Goal: Information Seeking & Learning: Learn about a topic

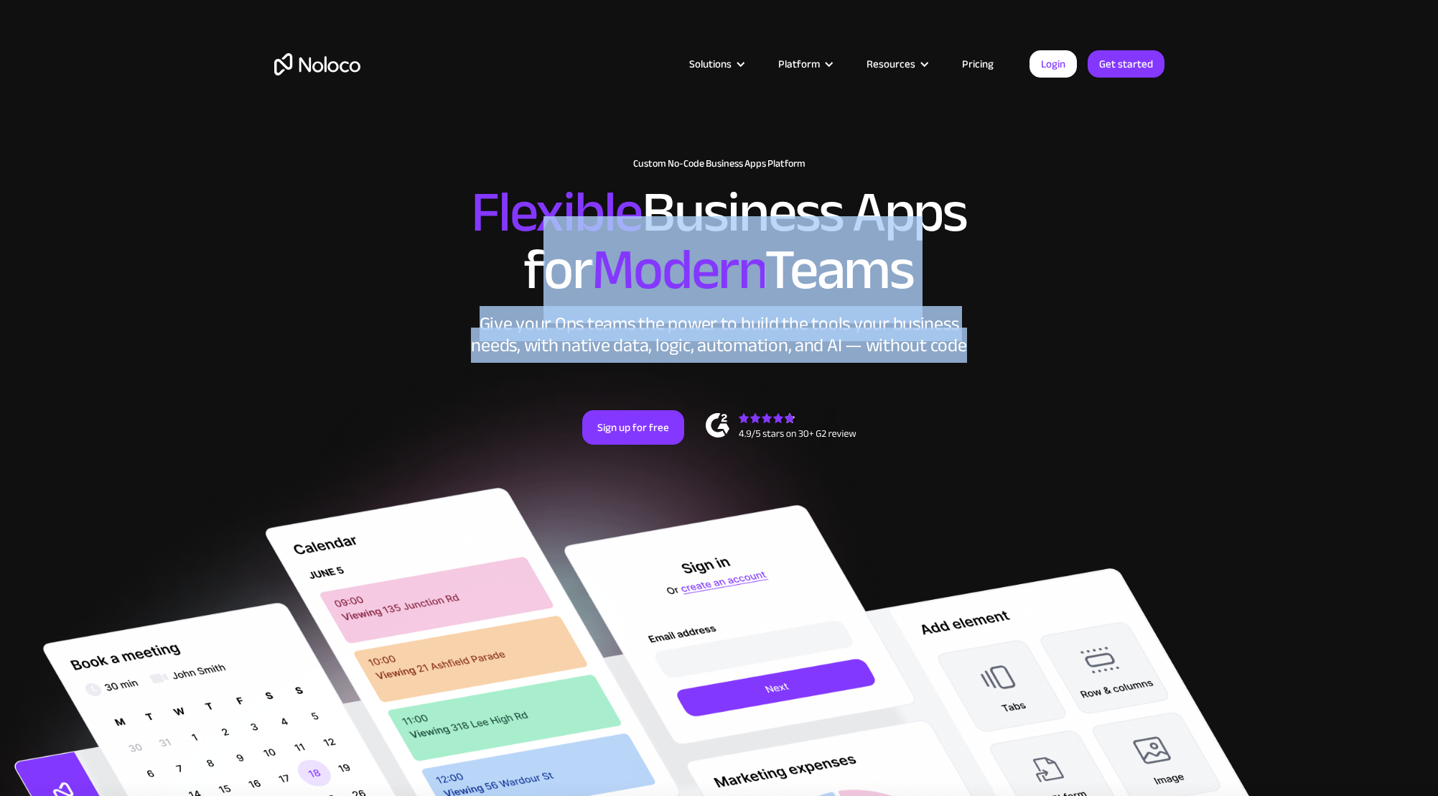
drag, startPoint x: 531, startPoint y: 280, endPoint x: 970, endPoint y: 343, distance: 443.3
click at [970, 343] on div "New: Connect Noloco to Stripe Custom No-Code Business Apps Platform Flexible Bu…" at bounding box center [719, 316] width 919 height 344
drag, startPoint x: 970, startPoint y: 343, endPoint x: 977, endPoint y: 331, distance: 13.8
click at [970, 343] on div "Give your Ops teams the power to build the tools your business needs, with nati…" at bounding box center [719, 334] width 503 height 43
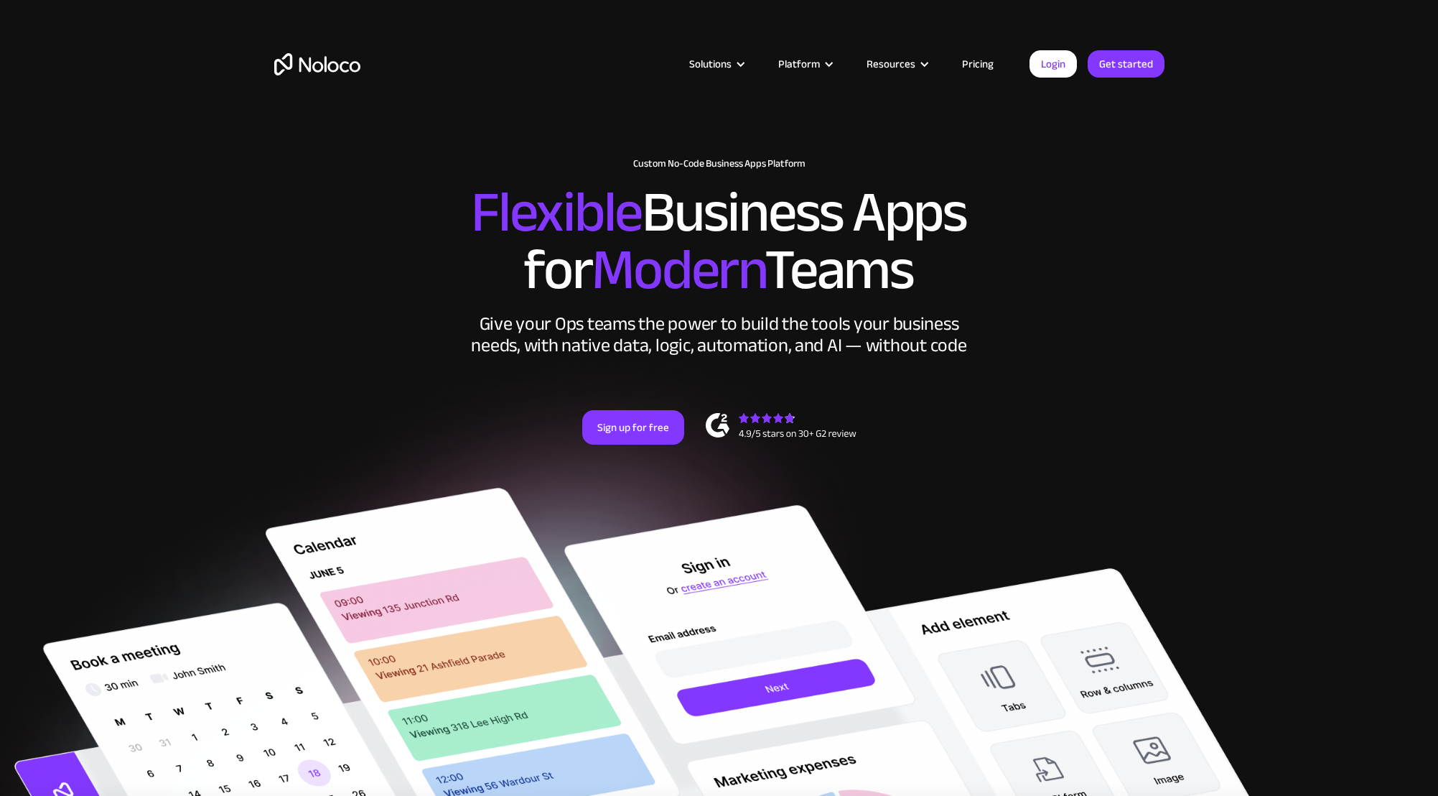
click at [973, 62] on link "Pricing" at bounding box center [977, 64] width 67 height 19
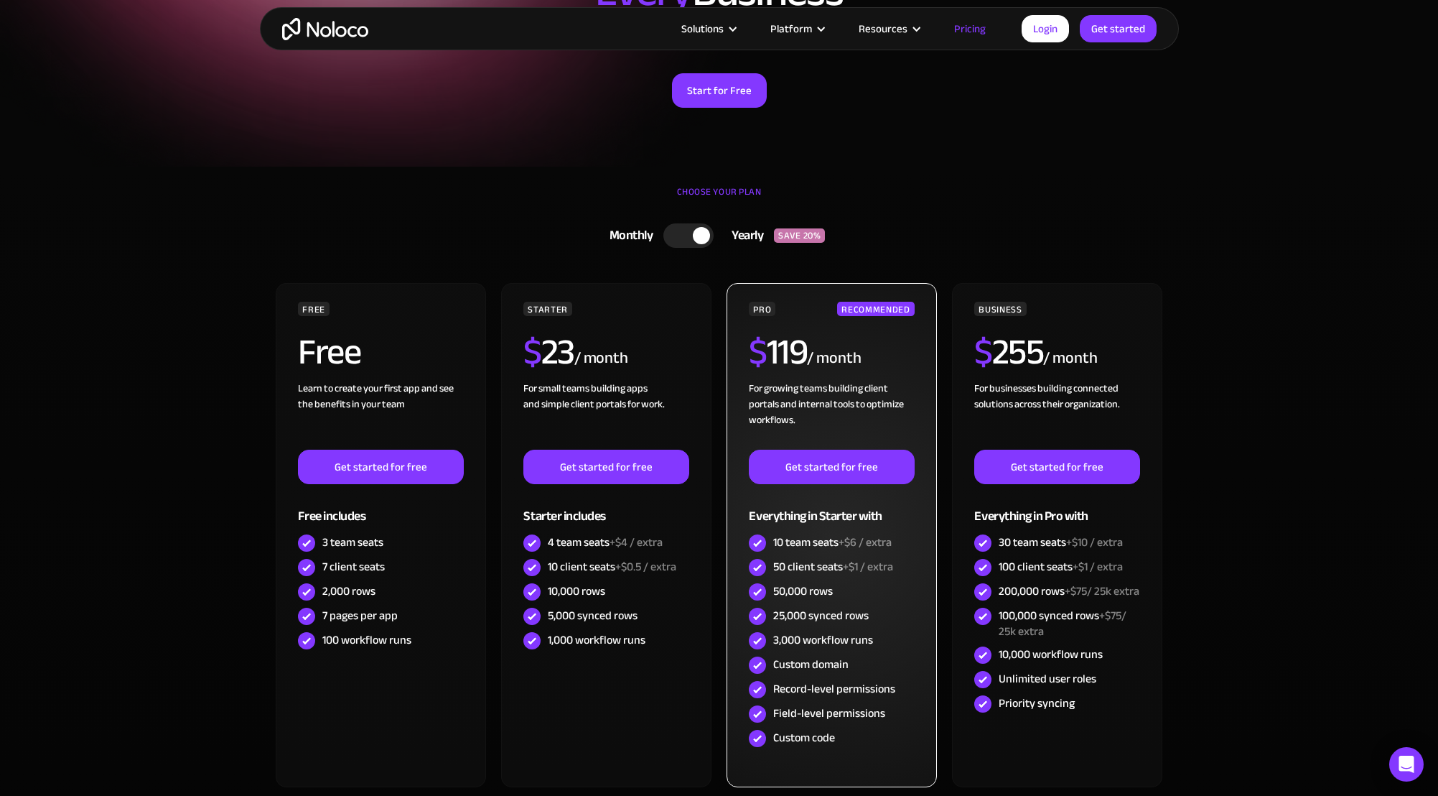
scroll to position [202, 0]
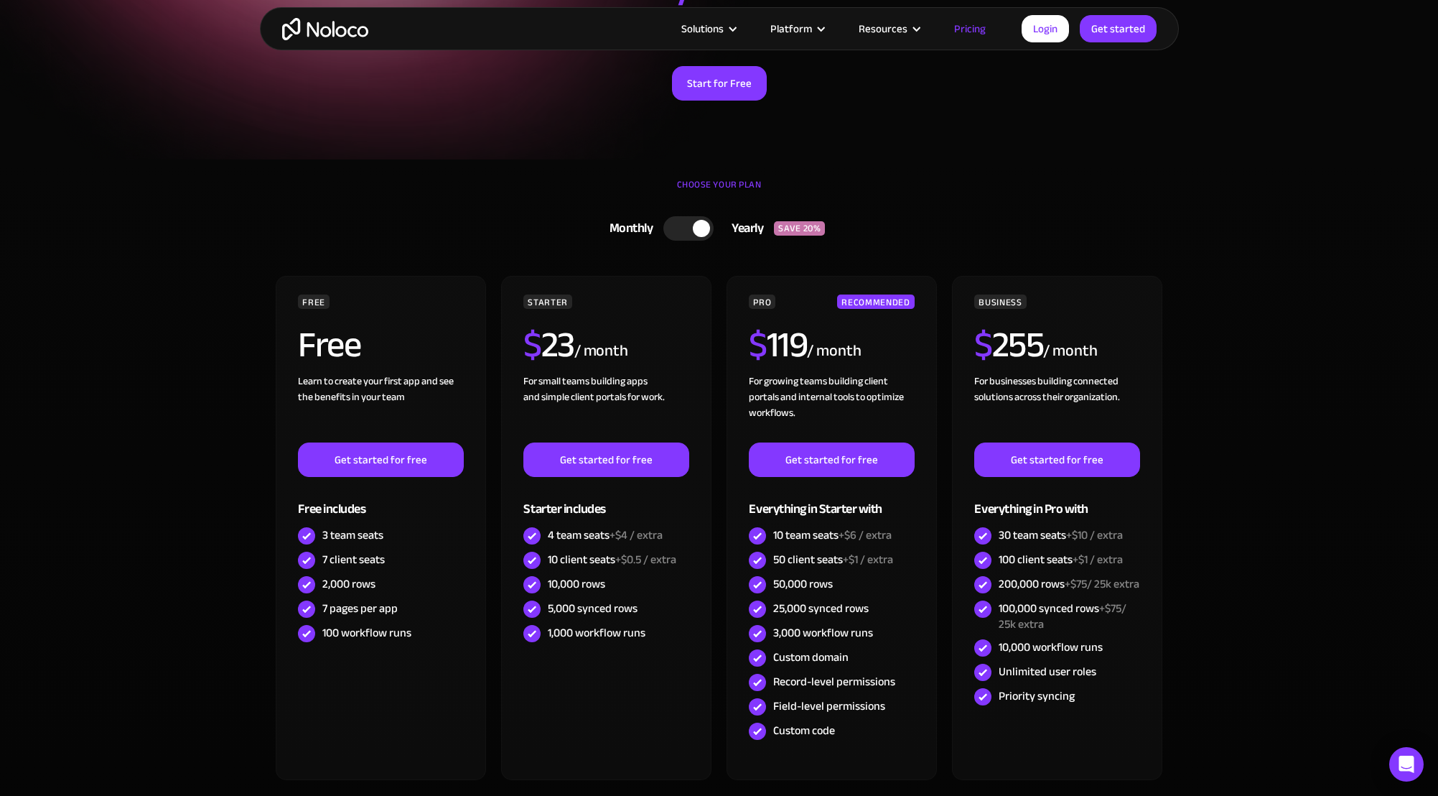
click at [708, 232] on div at bounding box center [701, 228] width 17 height 17
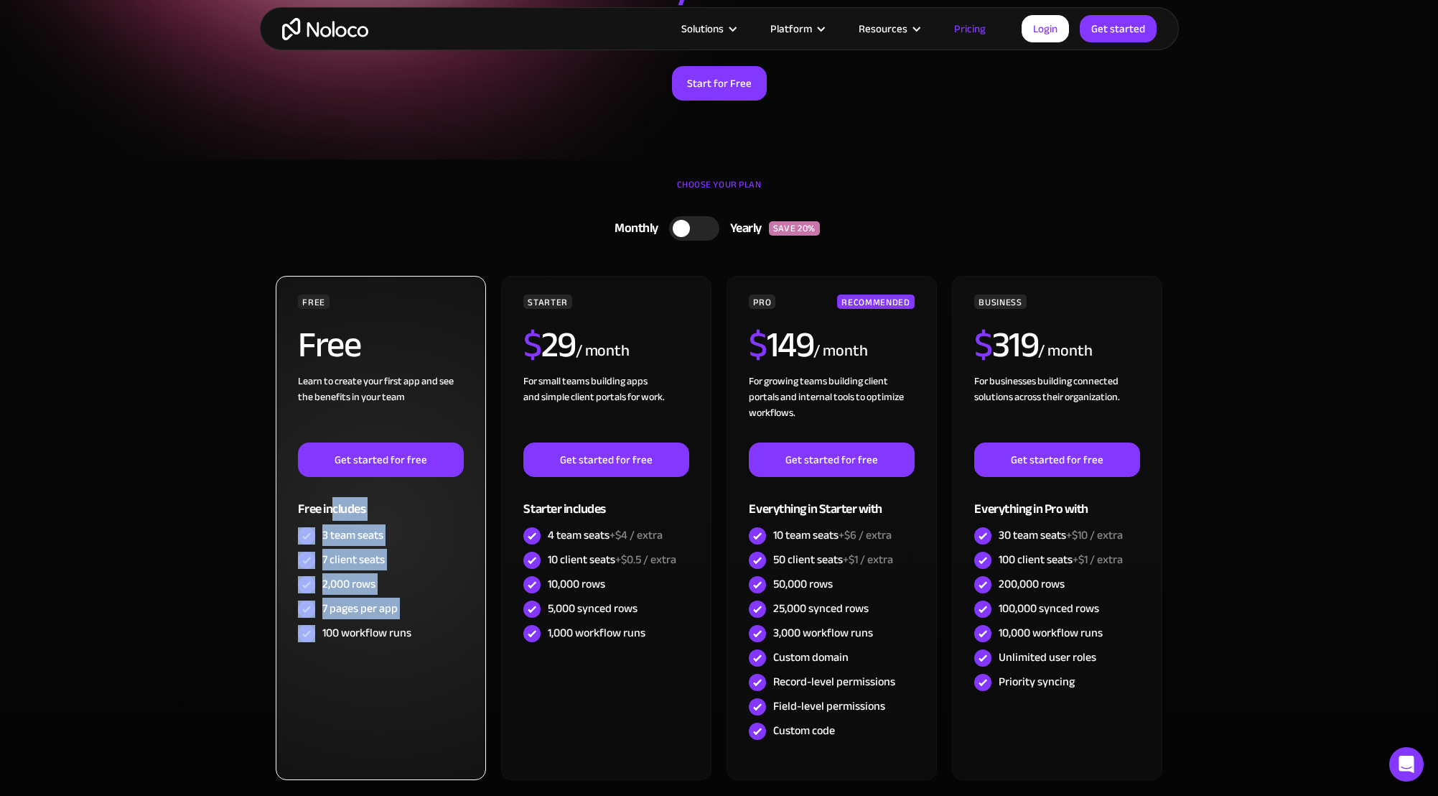
drag, startPoint x: 322, startPoint y: 635, endPoint x: 332, endPoint y: 508, distance: 127.6
click at [332, 508] on div "FREE Free Learn to create your first app and see the benefits in your team ‍ Ge…" at bounding box center [380, 469] width 165 height 351
click at [332, 508] on div "Free includes" at bounding box center [380, 500] width 165 height 47
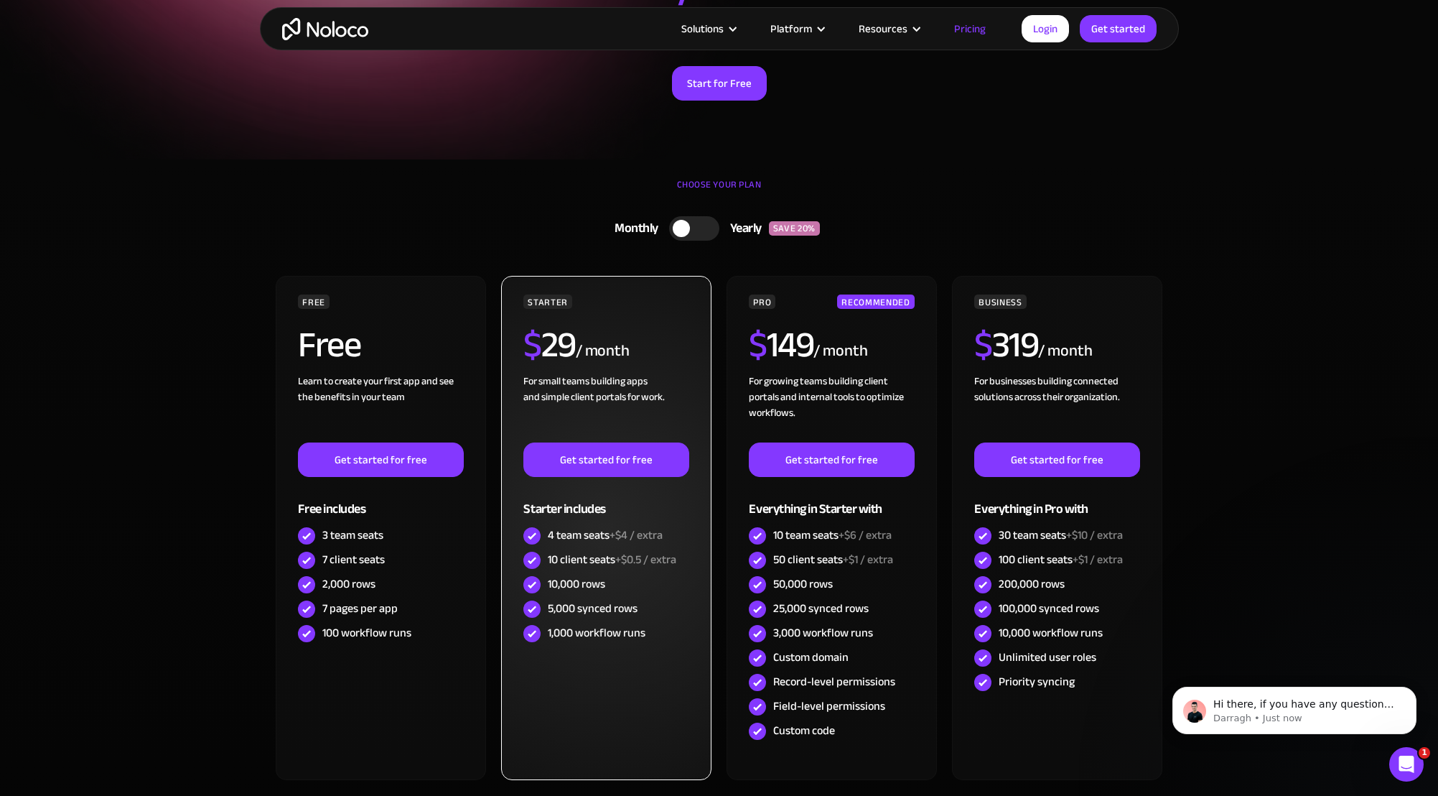
drag, startPoint x: 320, startPoint y: 603, endPoint x: 579, endPoint y: 516, distance: 273.6
click at [422, 598] on div "7 pages per app" at bounding box center [380, 609] width 165 height 24
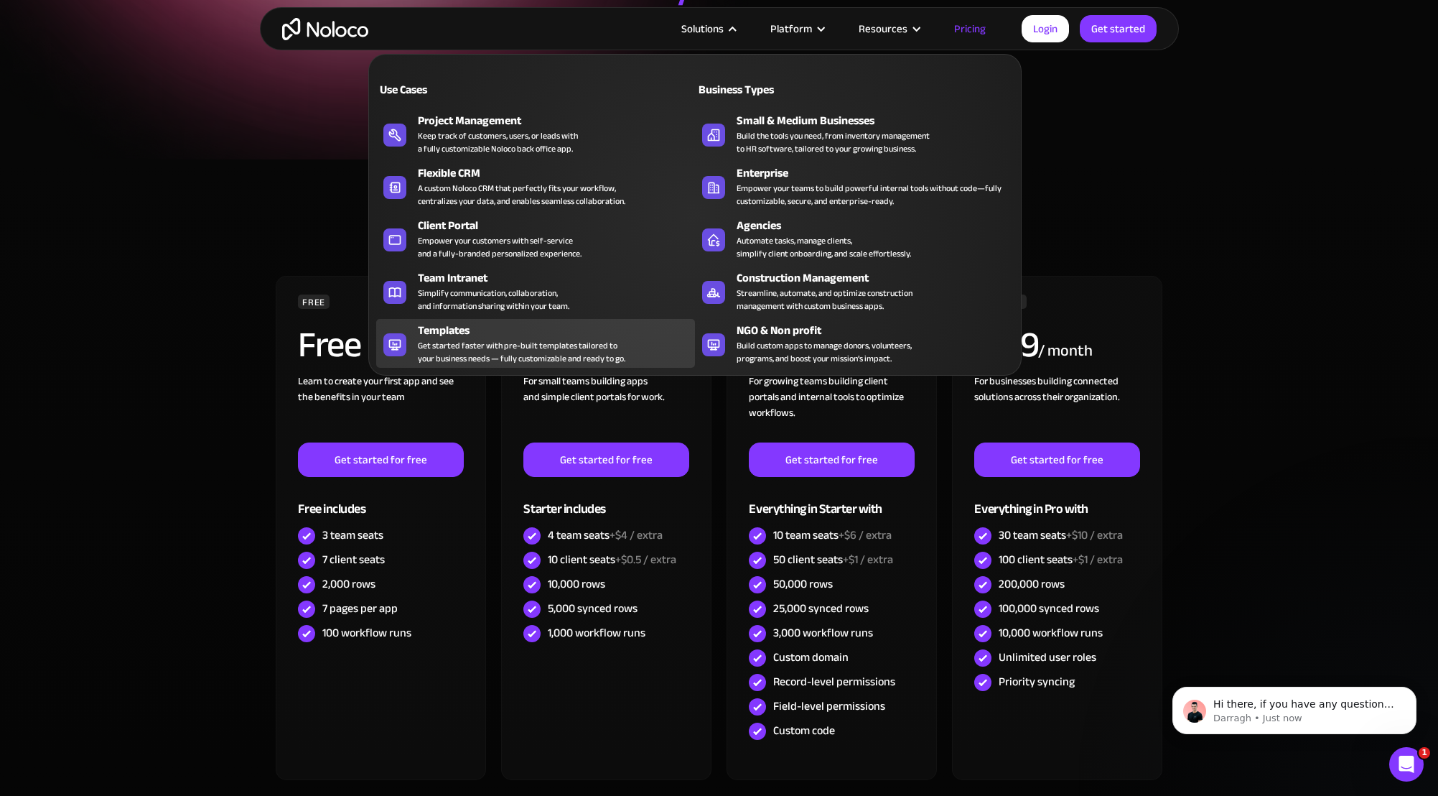
click at [479, 348] on div "Get started faster with pre-built templates tailored to your business needs — f…" at bounding box center [522, 352] width 208 height 26
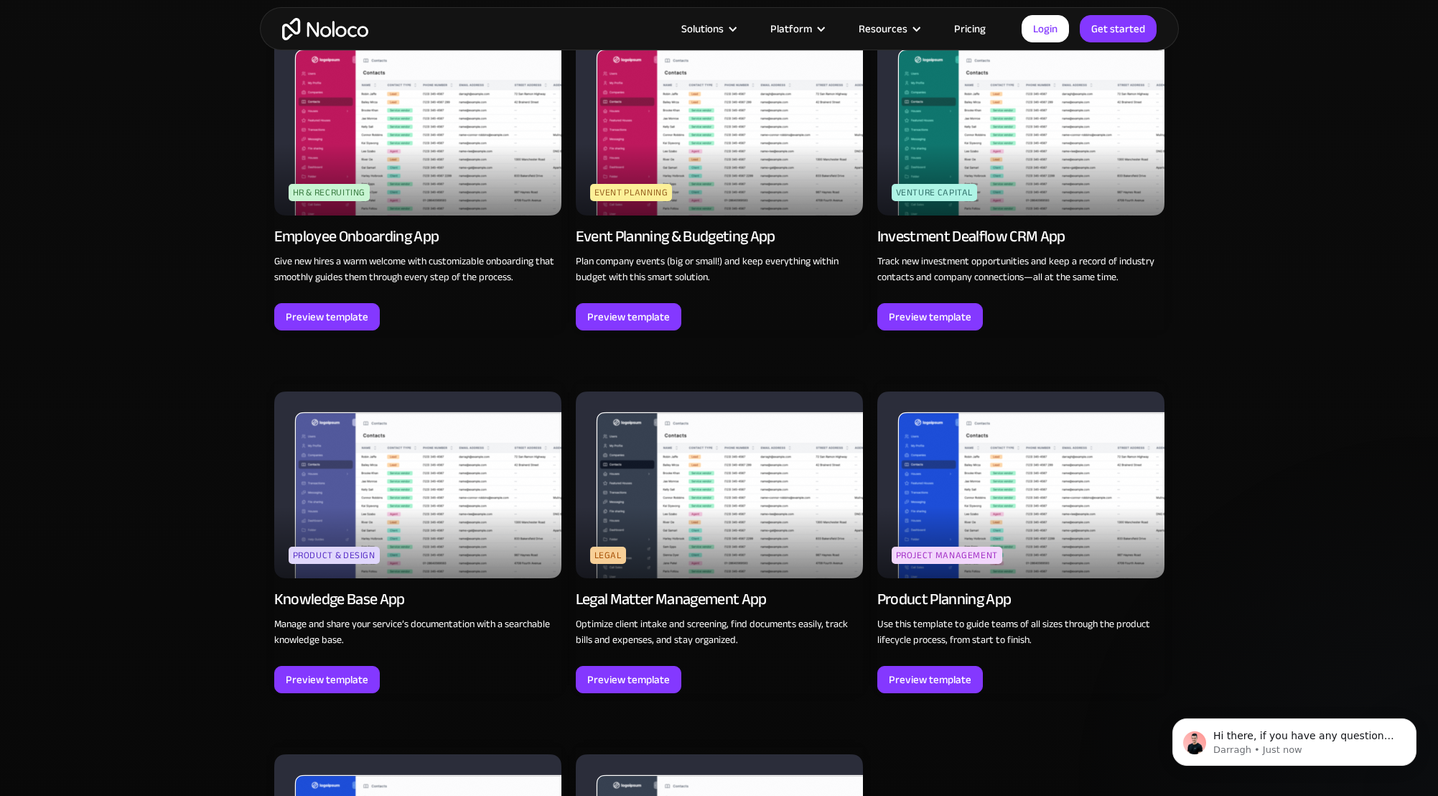
scroll to position [3608, 0]
